Goal: Find specific page/section: Find specific page/section

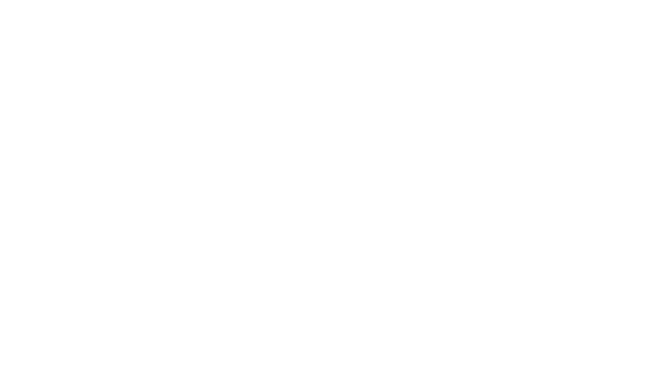
click at [453, 16] on div at bounding box center [329, 185] width 658 height 370
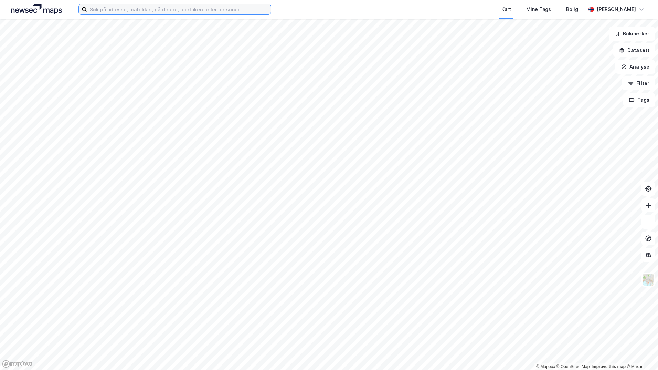
click at [159, 7] on input at bounding box center [179, 9] width 184 height 10
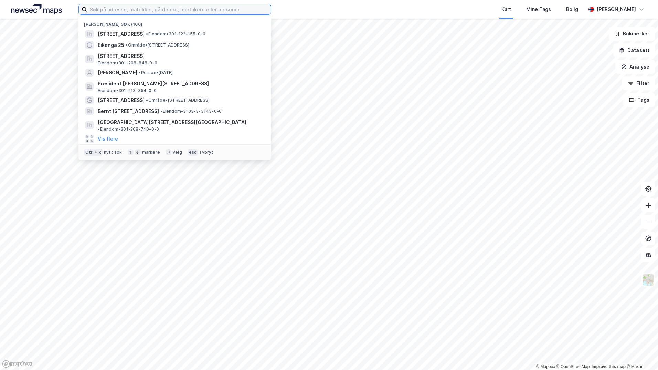
paste input "Energiveien 2"
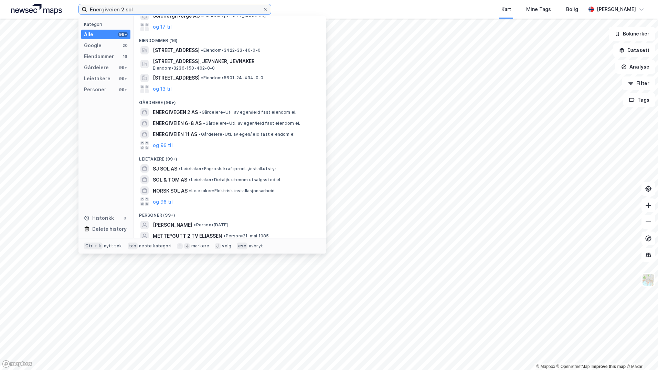
scroll to position [34, 0]
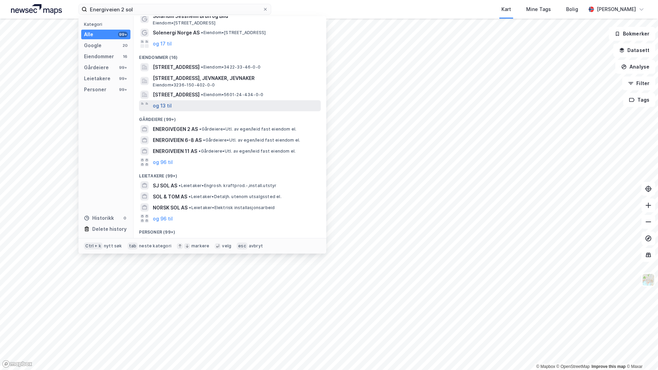
click at [163, 105] on button "og 13 til" at bounding box center [162, 106] width 19 height 8
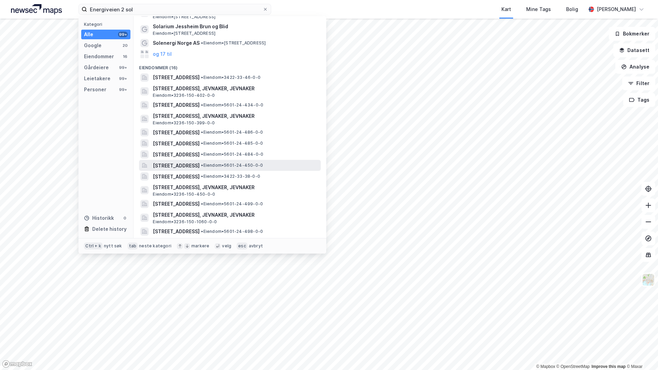
scroll to position [0, 0]
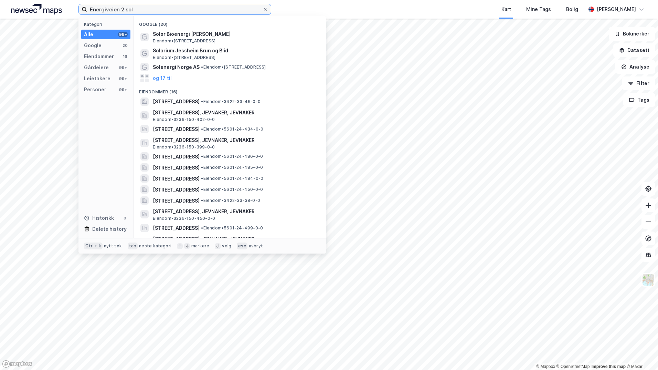
drag, startPoint x: 91, startPoint y: 10, endPoint x: -47, endPoint y: -2, distance: 138.2
click at [0, 0] on html "Energiveien 2 sol Kategori Alle 99+ Google 20 Eiendommer 16 Gårdeiere 99+ Leiet…" at bounding box center [329, 185] width 658 height 370
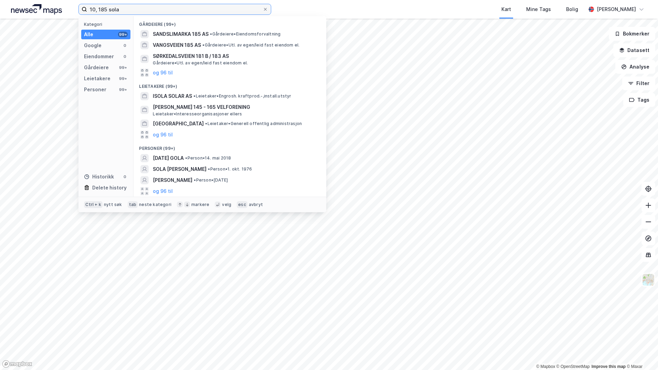
drag, startPoint x: 145, startPoint y: 6, endPoint x: 41, endPoint y: -3, distance: 103.7
click at [41, 0] on html "10, 185 sola Kategori Alle 99+ Google 0 Eiendommer 0 Gårdeiere 99+ Leietakere 9…" at bounding box center [329, 185] width 658 height 370
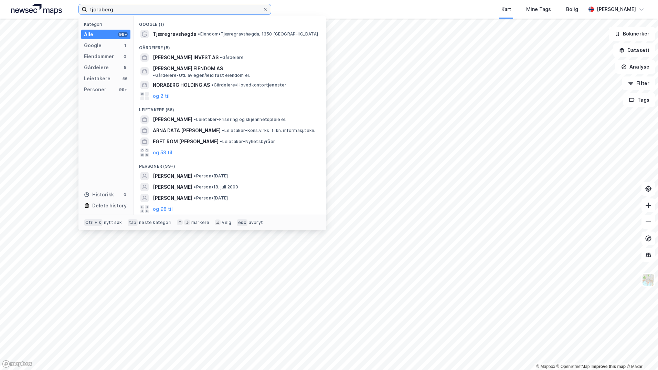
drag, startPoint x: 180, startPoint y: 9, endPoint x: 8, endPoint y: 0, distance: 172.7
click at [8, 0] on html "tjoraberg Kategori Alle 99+ Google 1 Eiendommer 0 Gårdeiere 5 Leietakere 56 Per…" at bounding box center [329, 185] width 658 height 370
type input "j"
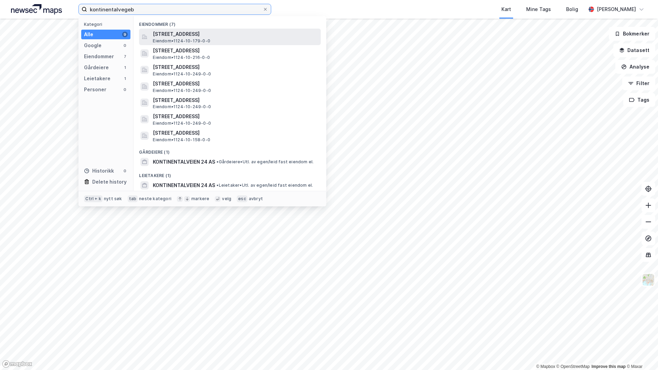
type input "kontinentalvegeb"
click at [261, 30] on span "[STREET_ADDRESS]" at bounding box center [235, 34] width 165 height 8
